Goal: Information Seeking & Learning: Find specific fact

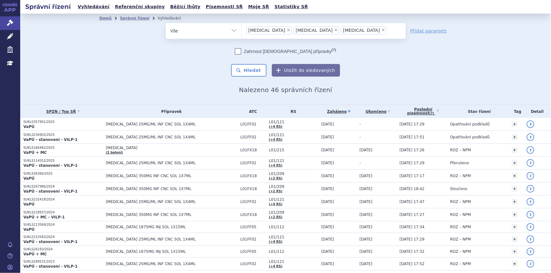
click at [287, 28] on span "×" at bounding box center [289, 30] width 4 height 4
click at [242, 28] on select "tecentriq rybrevant keytruda" at bounding box center [241, 31] width 0 height 16
click at [287, 30] on span "×" at bounding box center [289, 30] width 4 height 4
click at [242, 30] on select "tecentriq rybrevant keytruda" at bounding box center [241, 31] width 0 height 16
select select "keytruda"
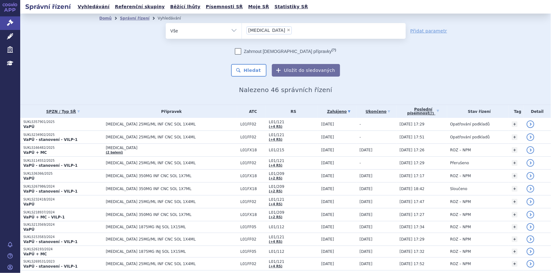
click at [287, 30] on span "×" at bounding box center [289, 30] width 4 height 4
click at [242, 30] on select "tecentriq rybrevant keytruda" at bounding box center [241, 31] width 0 height 16
select select
type input "44"
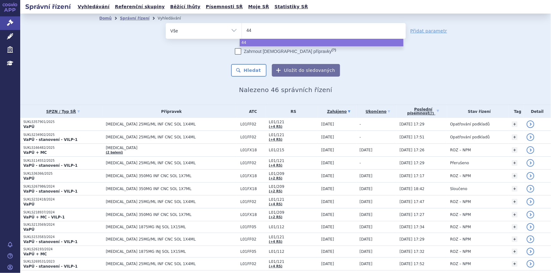
type input "44/"
type input "44/2"
select select "44/2"
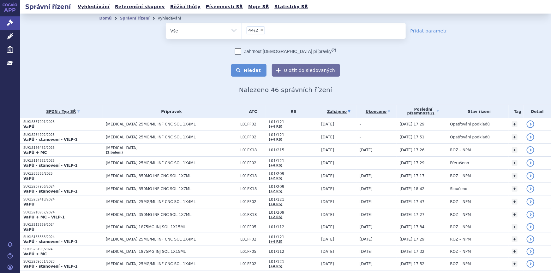
click at [256, 69] on button "Hledat" at bounding box center [249, 70] width 36 height 13
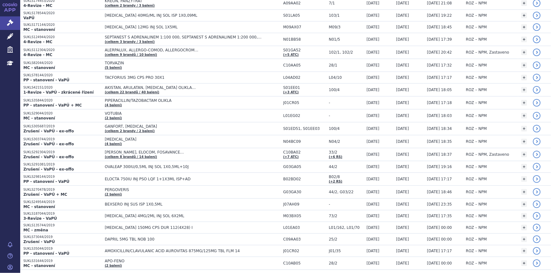
scroll to position [1130, 0]
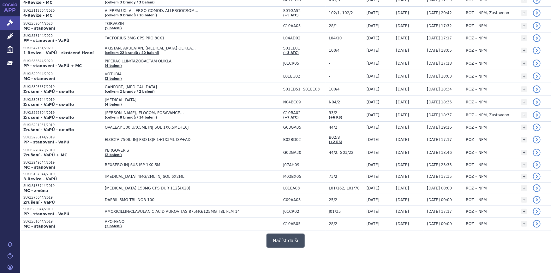
click at [290, 239] on button "Načíst další" at bounding box center [285, 241] width 38 height 14
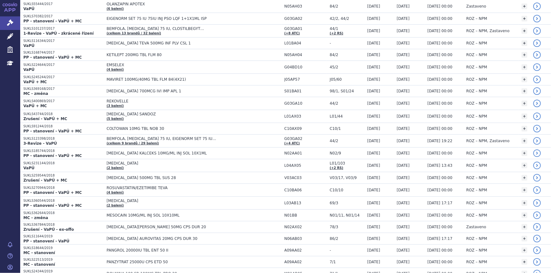
scroll to position [2365, 0]
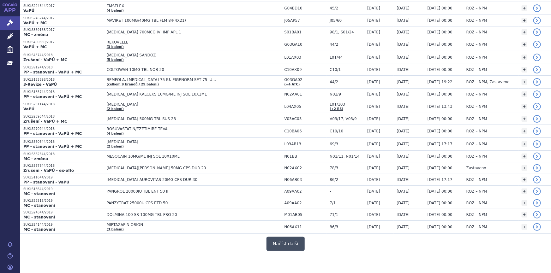
click at [285, 241] on button "Načíst další" at bounding box center [285, 244] width 38 height 14
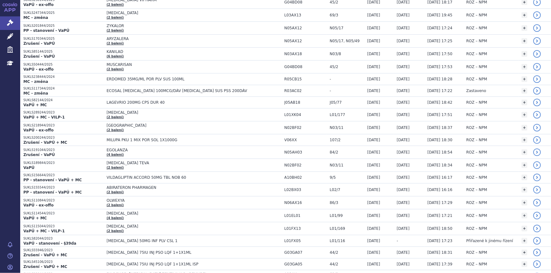
scroll to position [0, 0]
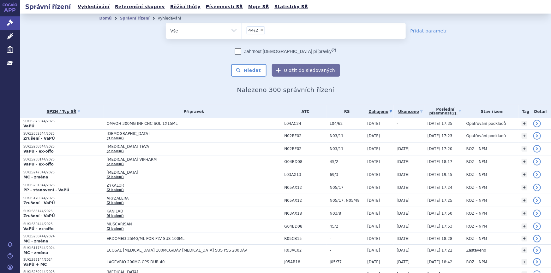
click at [377, 110] on link "Zahájeno" at bounding box center [380, 111] width 26 height 9
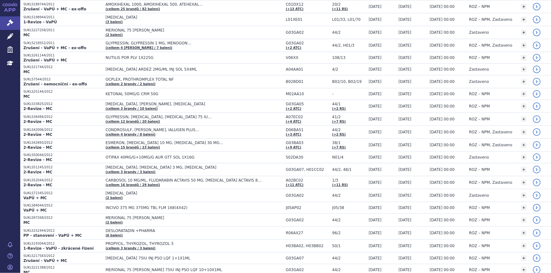
scroll to position [1062, 0]
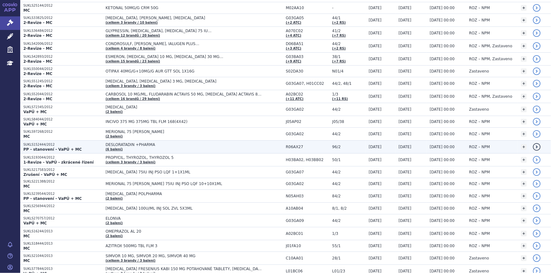
click at [143, 146] on td "DESLORATADIN +PHARMA (6 balení)" at bounding box center [192, 147] width 180 height 13
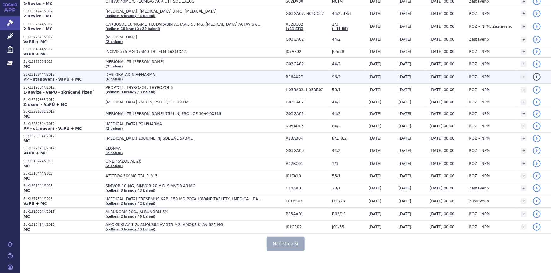
scroll to position [1135, 0]
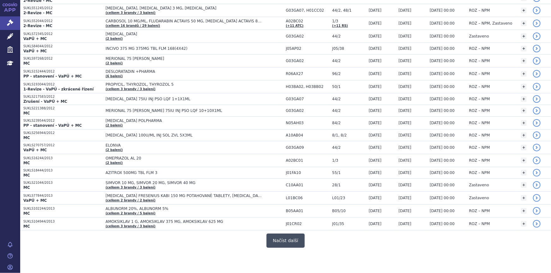
click at [283, 241] on button "Načíst další" at bounding box center [285, 241] width 38 height 14
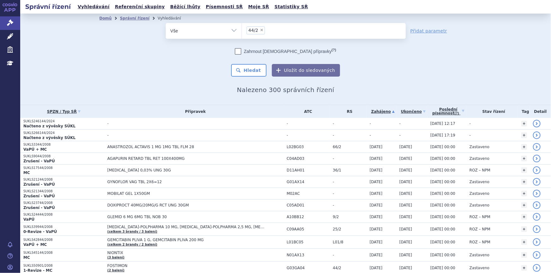
scroll to position [0, 0]
click at [222, 29] on select "Vše Spisová značka Typ SŘ Přípravek/SUKL kód Účastník/Držitel" at bounding box center [204, 30] width 76 height 14
select select "filter-reference-group"
click at [166, 23] on select "Vše Spisová značka Typ SŘ Přípravek/SUKL kód Účastník/Držitel" at bounding box center [204, 30] width 76 height 14
click at [258, 33] on ul at bounding box center [324, 29] width 164 height 13
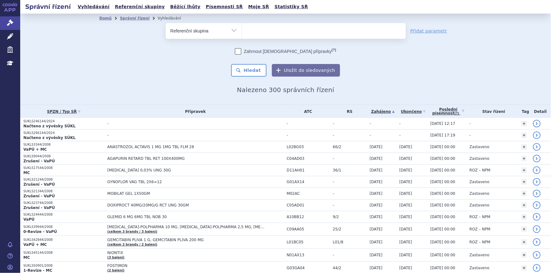
click at [242, 33] on select at bounding box center [241, 31] width 0 height 16
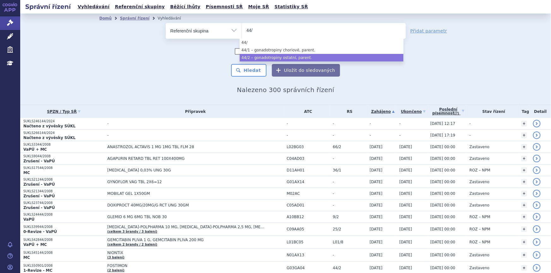
type input "44/"
select select "6955f15e-0792-4644-944d-25cb7168c62f"
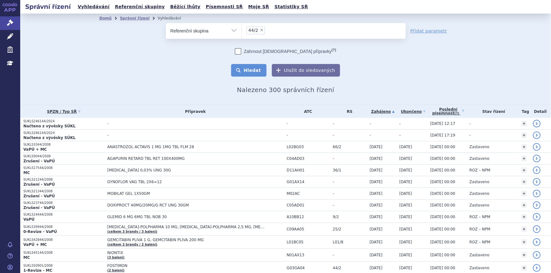
click at [252, 71] on button "Hledat" at bounding box center [249, 70] width 36 height 13
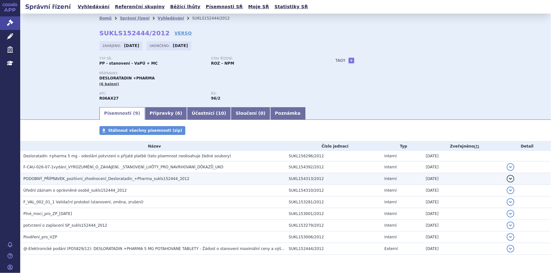
click at [165, 179] on span "PODOBNÝ_PŘÍPRAVEK_pozitivni_zhodnocení_Desloratadin_+Pharma_sukls152444_2012" at bounding box center [106, 179] width 166 height 4
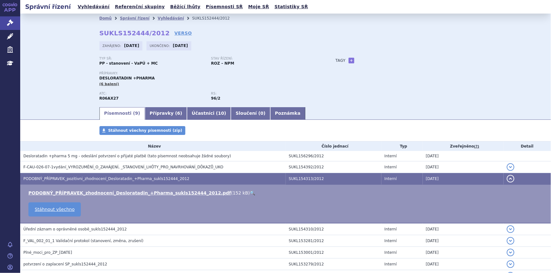
click at [250, 192] on link "🔍" at bounding box center [252, 193] width 5 height 5
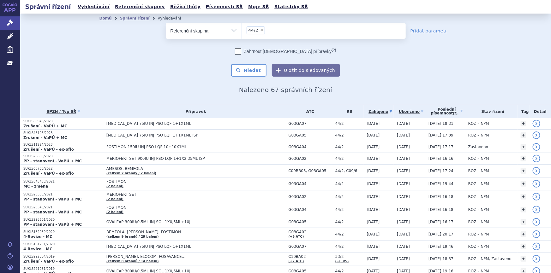
click at [367, 110] on link "Zahájeno" at bounding box center [380, 111] width 27 height 9
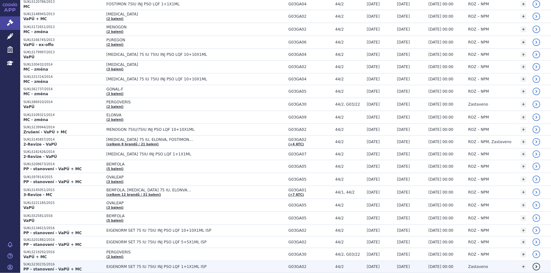
scroll to position [516, 0]
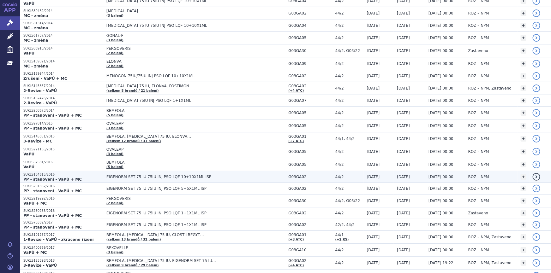
drag, startPoint x: 191, startPoint y: 174, endPoint x: 144, endPoint y: 175, distance: 47.0
click at [144, 175] on span "EIGENORM SET 75 IU 75IU INJ PSO LQF 10+10X1ML ISP" at bounding box center [185, 177] width 158 height 4
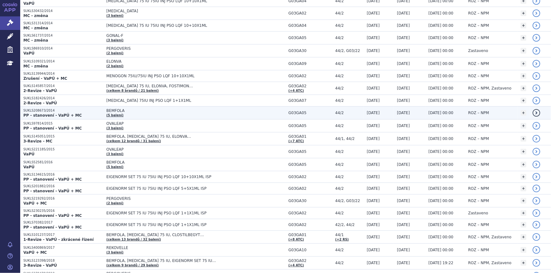
click at [193, 110] on span "BEMFOLA" at bounding box center [185, 111] width 158 height 4
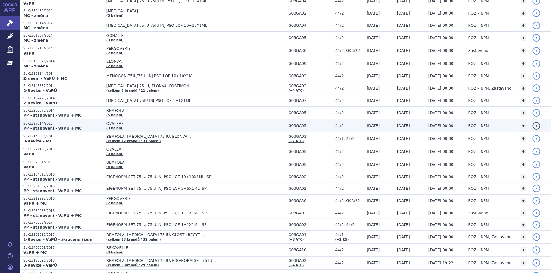
click at [175, 126] on td "OVALEAP (3 balení)" at bounding box center [194, 126] width 182 height 13
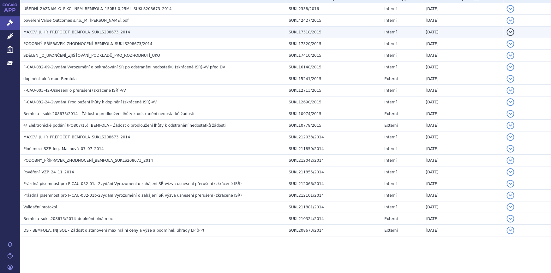
scroll to position [148, 0]
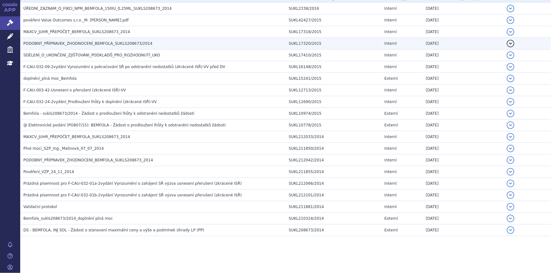
click at [92, 43] on span "PODOBNÝ_PŘÍPRAVEK_ZHODNOCENÍ_BEMFOLA_SUKLS208673/2014" at bounding box center [87, 43] width 129 height 4
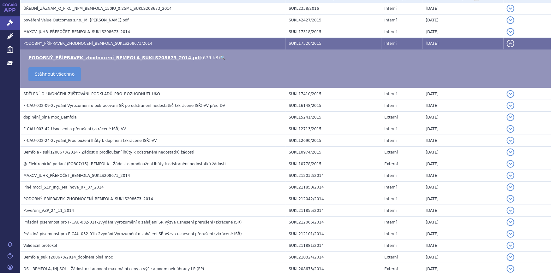
click at [220, 57] on link "🔍" at bounding box center [222, 57] width 5 height 5
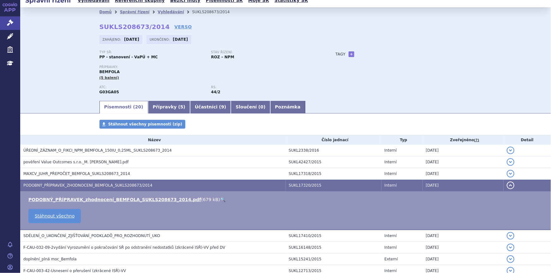
scroll to position [0, 0]
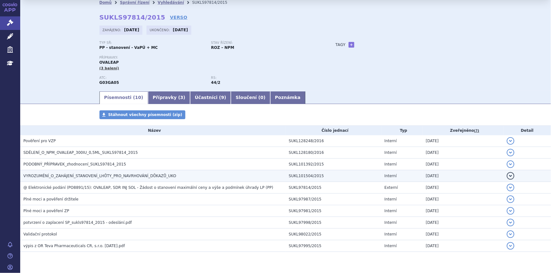
scroll to position [32, 0]
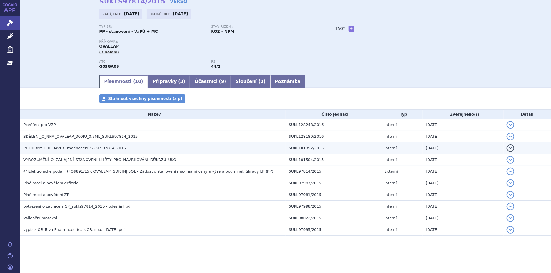
click at [101, 150] on span "PODOBNÝ_PŘÍPRAVEK_zhodnocení_SUKLS97814_2015" at bounding box center [74, 148] width 103 height 4
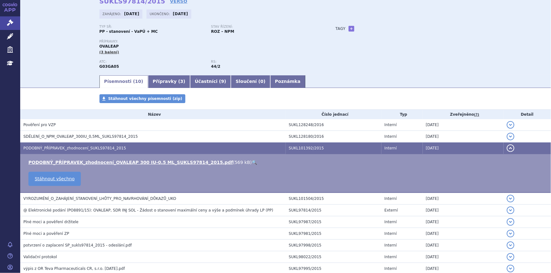
click at [252, 160] on link "🔍" at bounding box center [254, 162] width 5 height 5
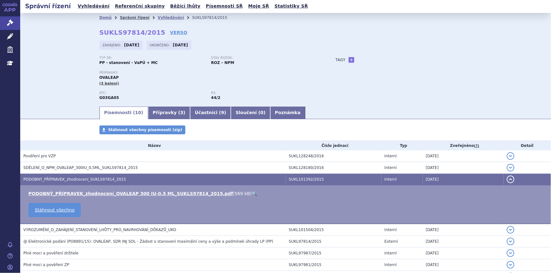
scroll to position [0, 0]
